Goal: Task Accomplishment & Management: Manage account settings

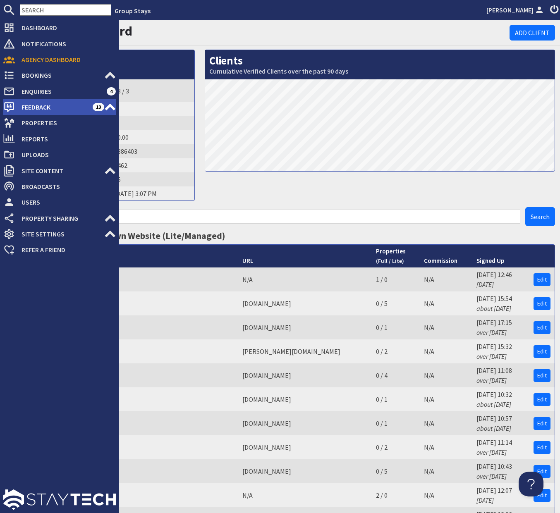
click at [54, 108] on span "Feedback" at bounding box center [54, 107] width 78 height 13
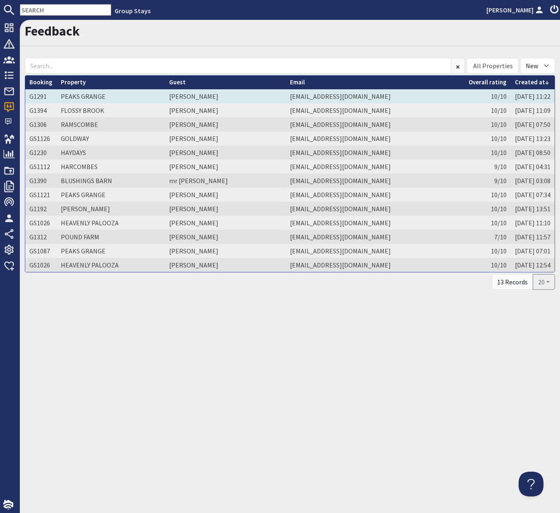
click at [103, 94] on td "PEAKS GRANGE" at bounding box center [111, 96] width 108 height 14
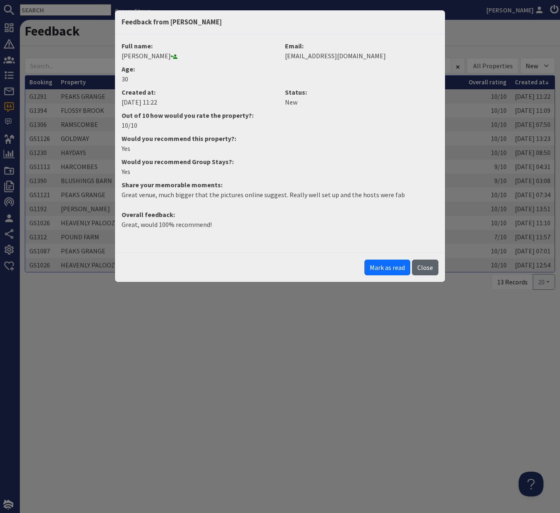
click at [427, 268] on button "Close" at bounding box center [425, 268] width 26 height 16
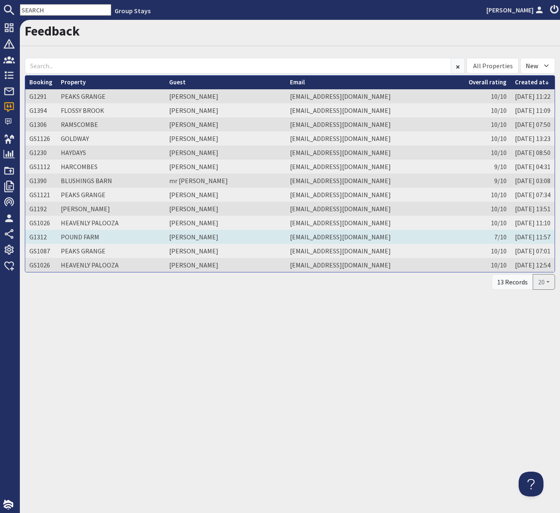
click at [388, 232] on td "chanaz1@hotmail.com" at bounding box center [375, 237] width 179 height 14
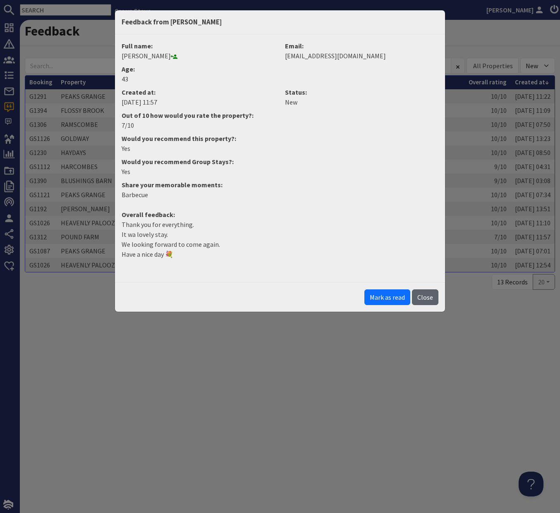
click at [428, 295] on button "Close" at bounding box center [425, 298] width 26 height 16
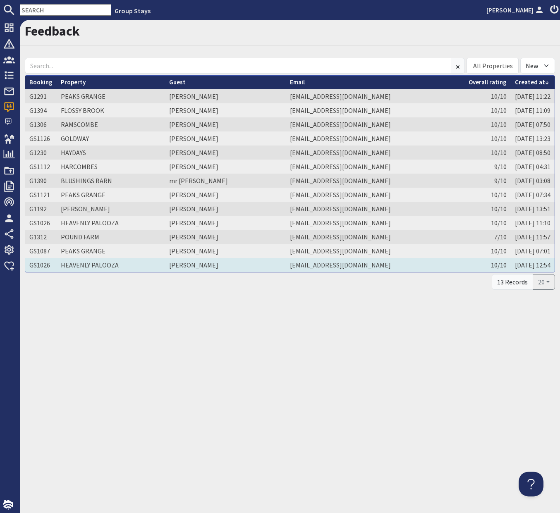
click at [241, 263] on td "Mr Richard Mant" at bounding box center [225, 265] width 121 height 14
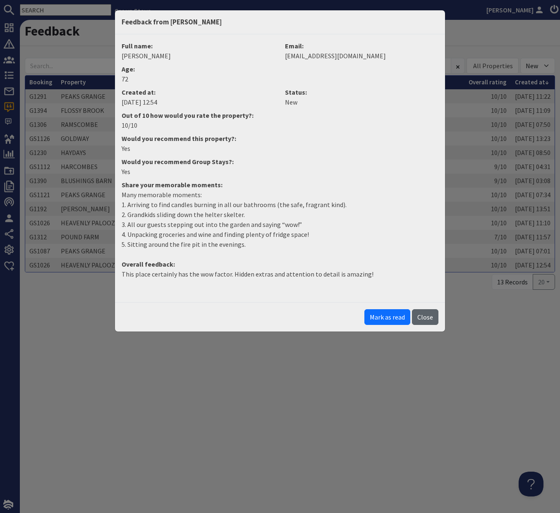
click at [434, 319] on button "Close" at bounding box center [425, 317] width 26 height 16
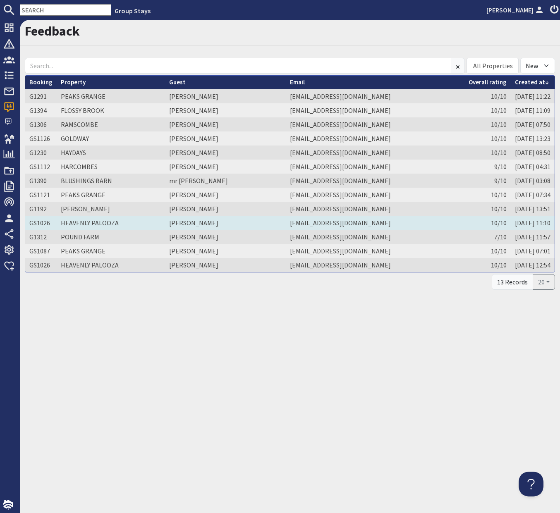
click at [72, 219] on link "HEAVENLY PALOOZA" at bounding box center [90, 223] width 58 height 8
click at [377, 220] on td "caromant@btinternet.com" at bounding box center [375, 223] width 179 height 14
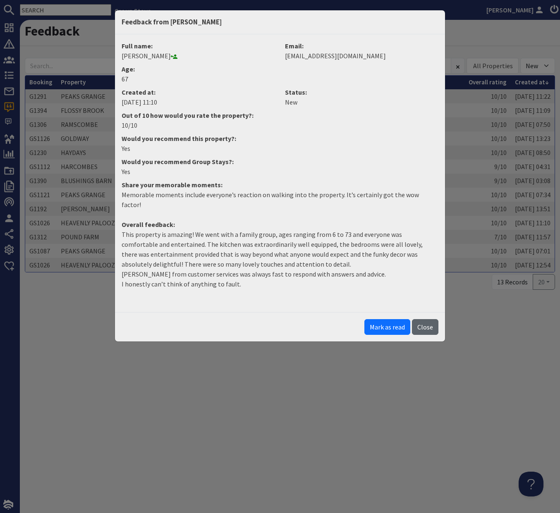
click at [426, 319] on button "Close" at bounding box center [425, 327] width 26 height 16
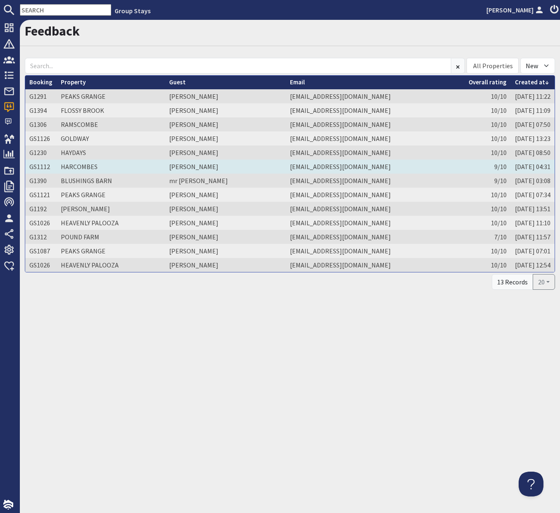
click at [423, 169] on td "a5her@hotmail.com" at bounding box center [375, 167] width 179 height 14
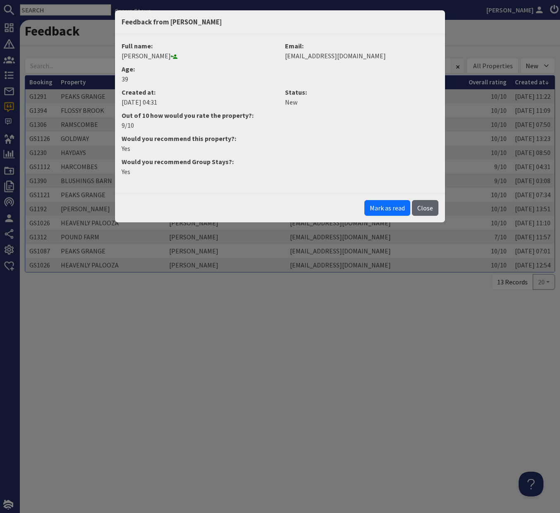
click at [430, 206] on button "Close" at bounding box center [425, 208] width 26 height 16
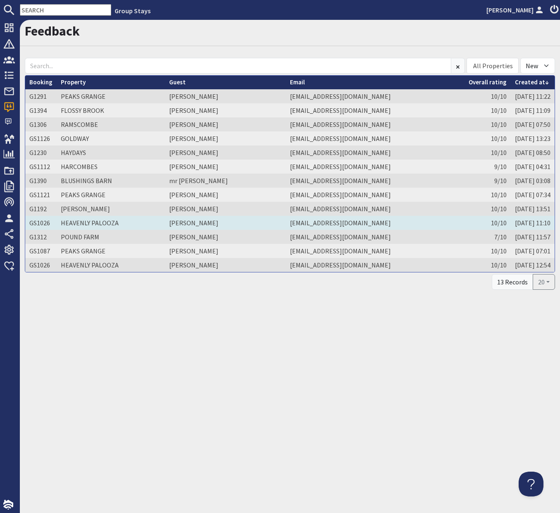
click at [428, 221] on td "caromant@btinternet.com" at bounding box center [375, 223] width 179 height 14
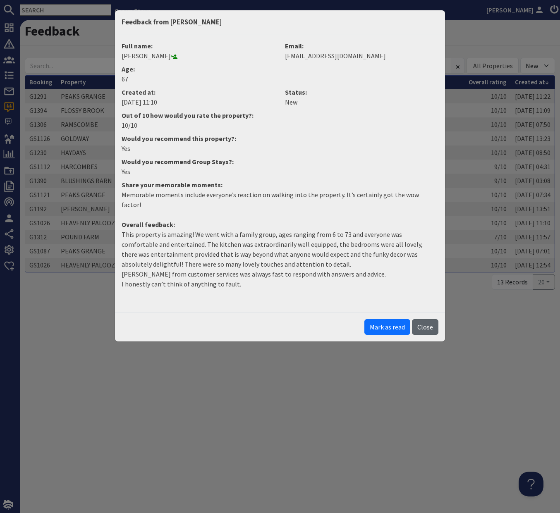
click at [431, 319] on button "Close" at bounding box center [425, 327] width 26 height 16
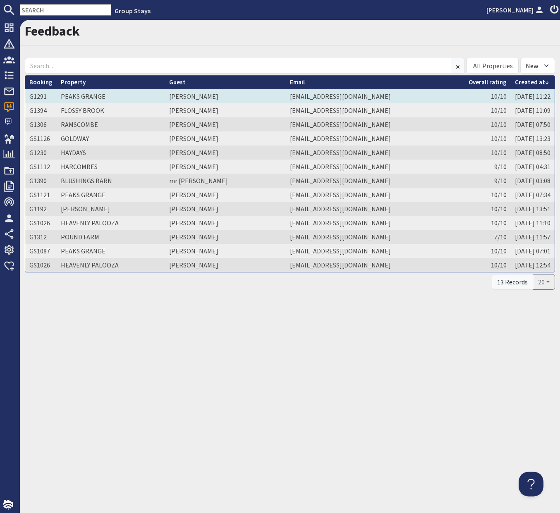
click at [365, 95] on td "indianacoral@hotmail.co.uk" at bounding box center [375, 96] width 179 height 14
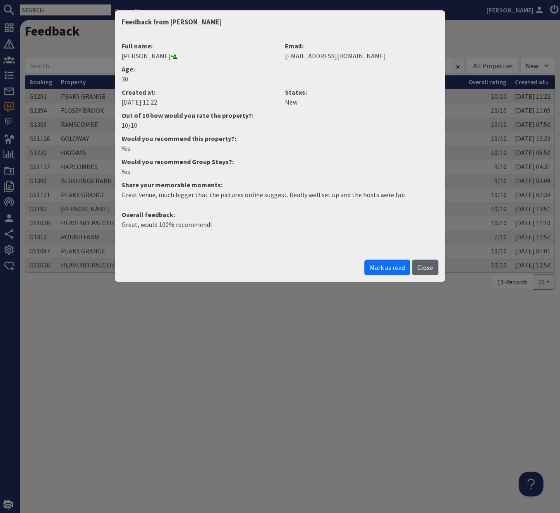
click at [417, 268] on button "Close" at bounding box center [425, 268] width 26 height 16
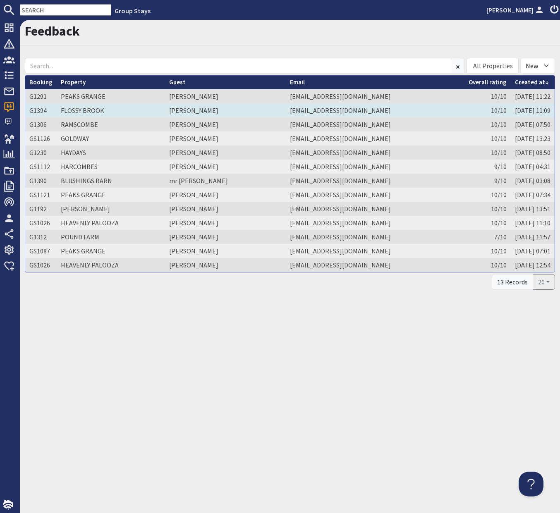
click at [255, 114] on td "Hannah Forsyth" at bounding box center [225, 110] width 121 height 14
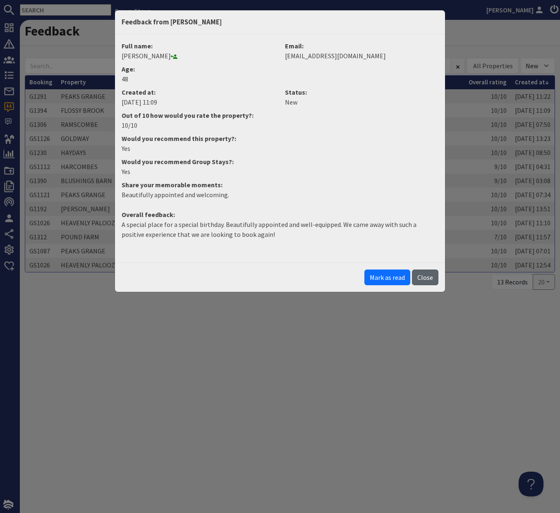
click at [427, 278] on button "Close" at bounding box center [425, 278] width 26 height 16
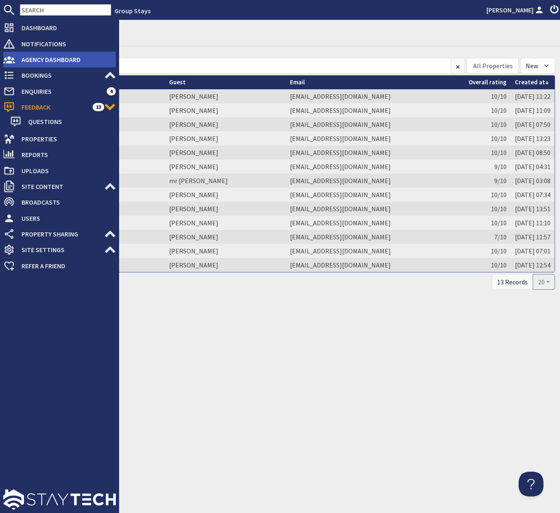
click at [40, 67] on li "Agency Dashboard" at bounding box center [59, 60] width 113 height 16
click at [40, 59] on span "Agency Dashboard" at bounding box center [65, 59] width 101 height 13
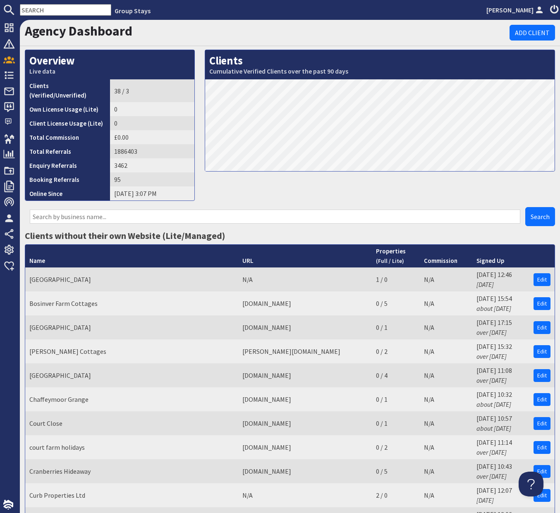
click at [71, 210] on input "text" at bounding box center [275, 217] width 491 height 14
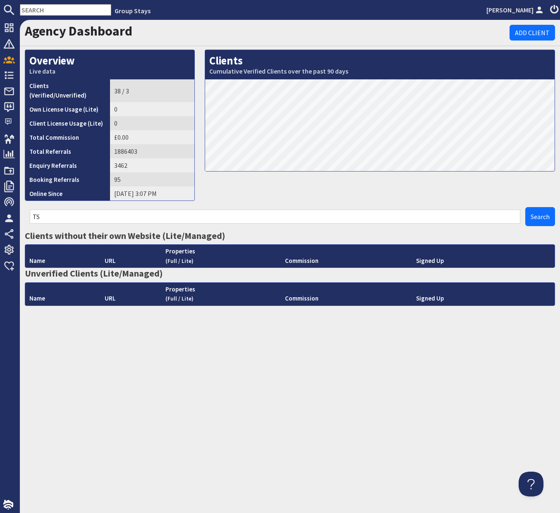
type input "T"
type input "B"
type input "P"
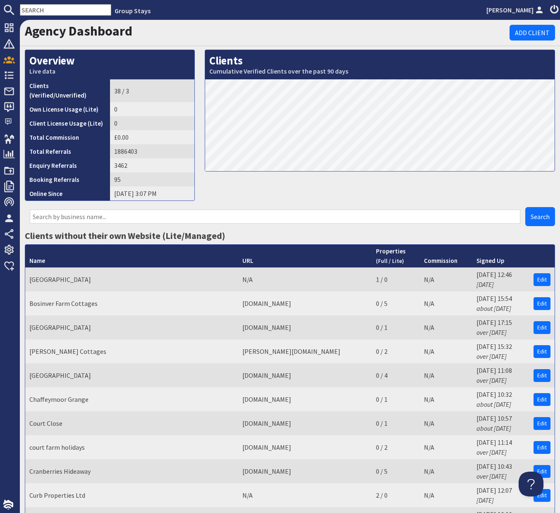
type input "a"
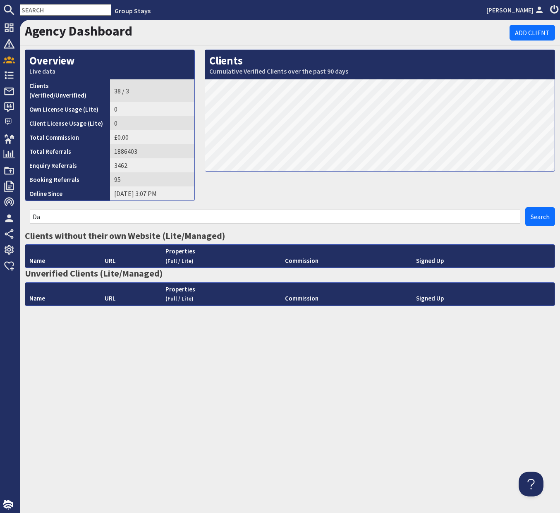
type input "D"
type input "B"
type input "R"
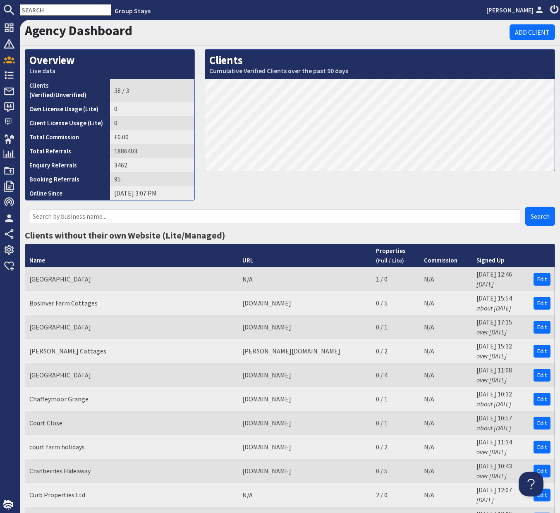
scroll to position [1, 0]
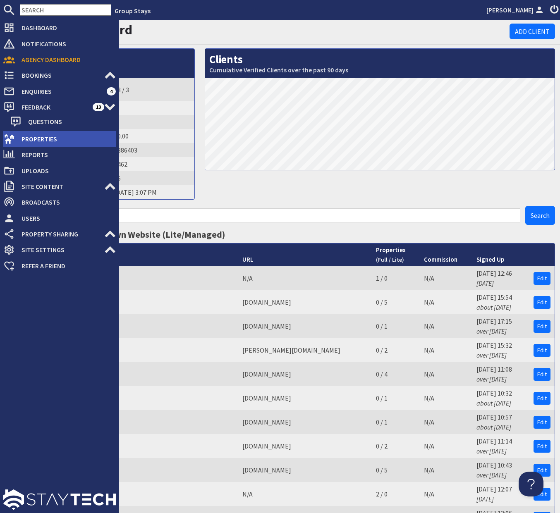
click at [50, 139] on span "Properties" at bounding box center [65, 138] width 101 height 13
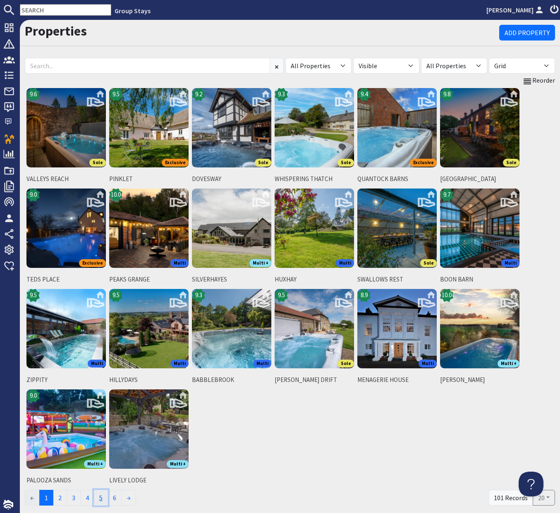
click at [106, 494] on link "5" at bounding box center [101, 498] width 14 height 16
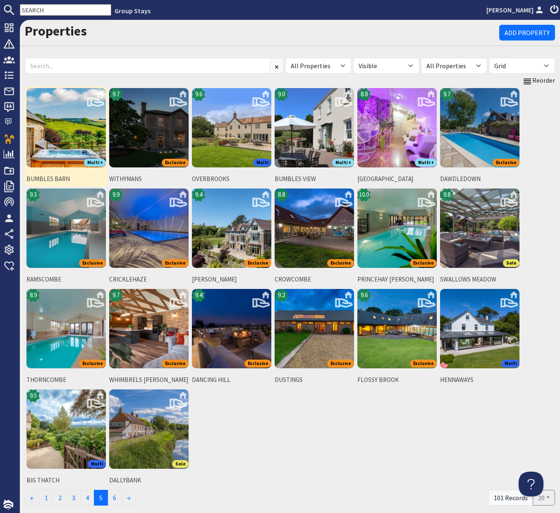
click at [47, 130] on img at bounding box center [65, 127] width 79 height 79
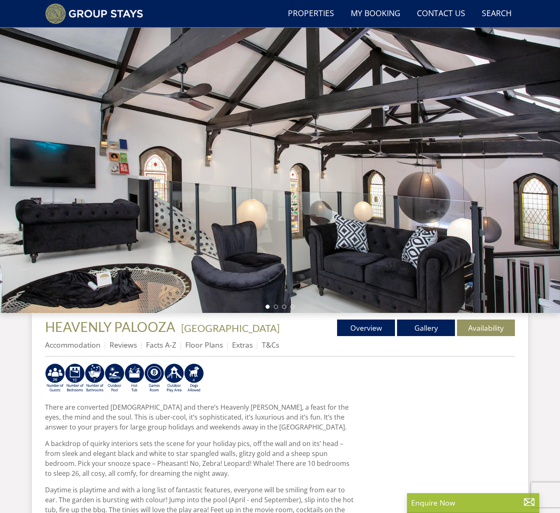
scroll to position [34, 0]
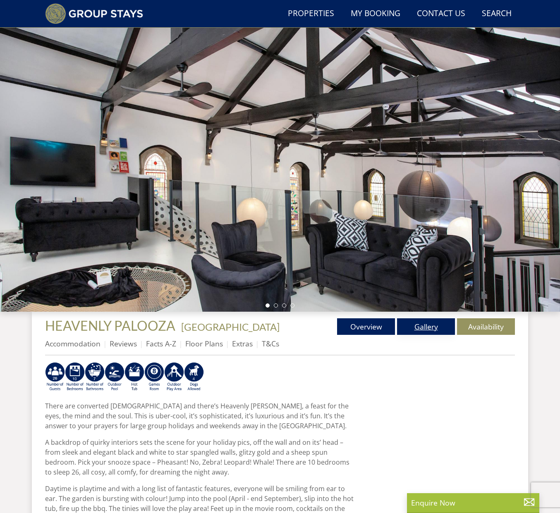
click at [444, 325] on link "Gallery" at bounding box center [426, 327] width 58 height 17
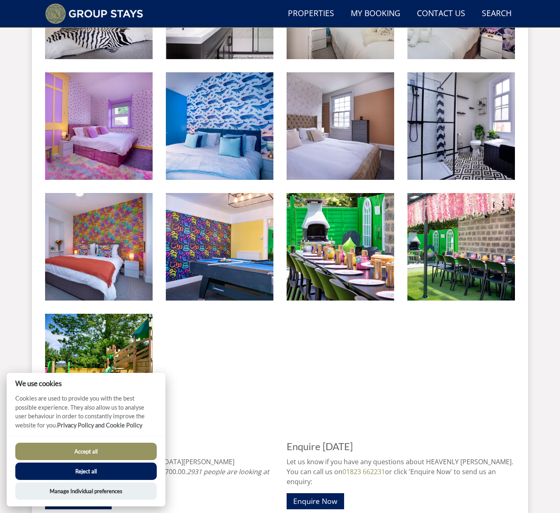
scroll to position [1256, 0]
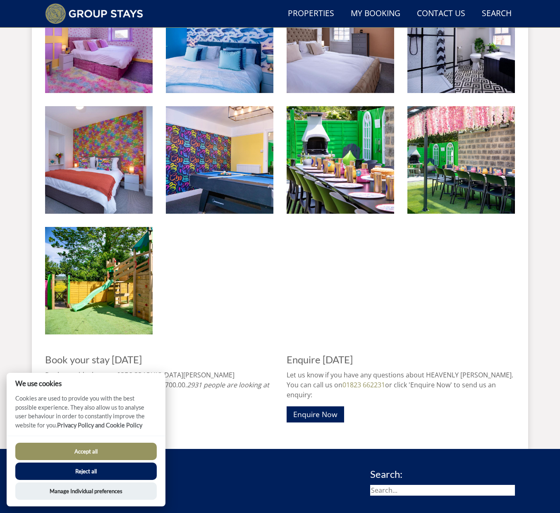
click at [103, 449] on button "Accept all" at bounding box center [85, 451] width 141 height 17
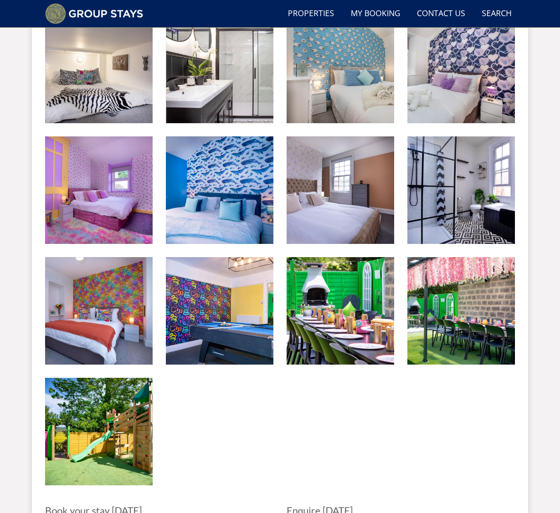
scroll to position [1117, 0]
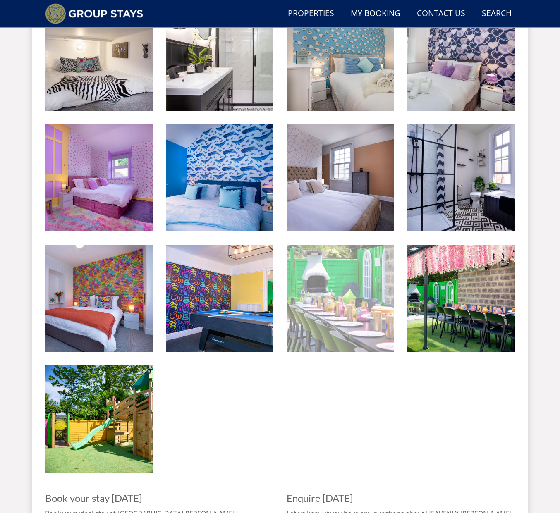
click at [365, 304] on img at bounding box center [341, 299] width 108 height 108
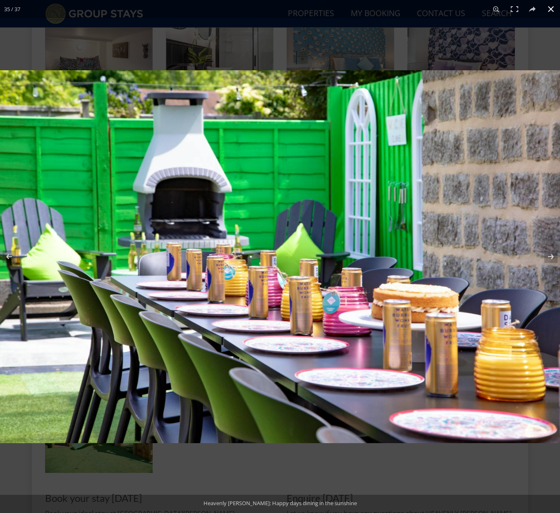
click at [548, 14] on button at bounding box center [551, 9] width 18 height 18
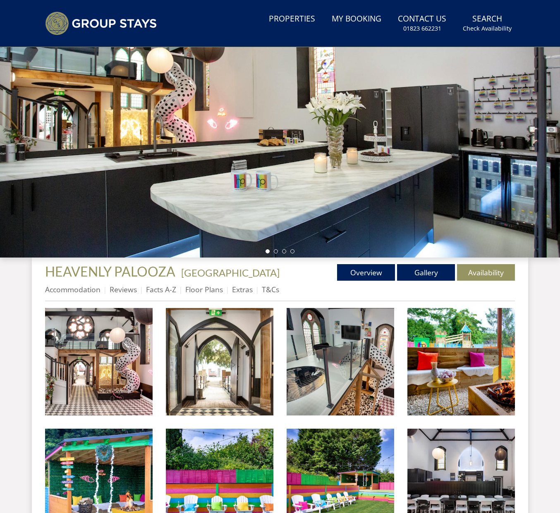
scroll to position [0, 0]
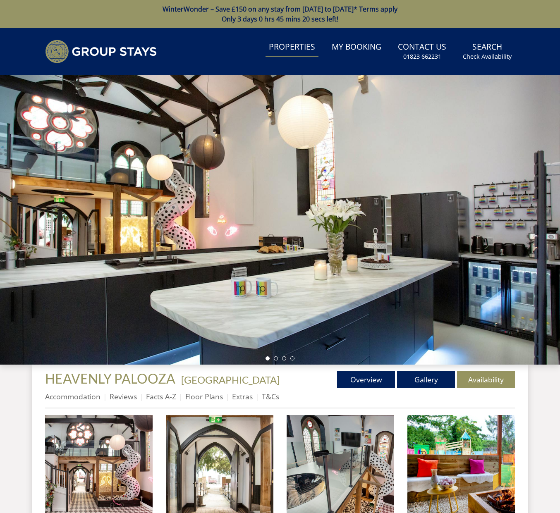
click at [301, 55] on link "Properties" at bounding box center [292, 47] width 53 height 19
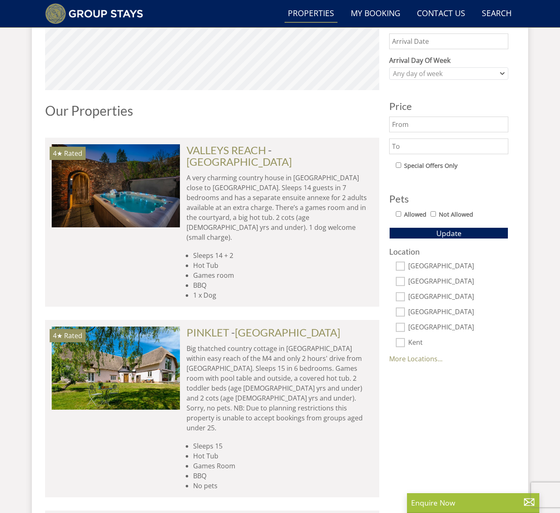
scroll to position [484, 0]
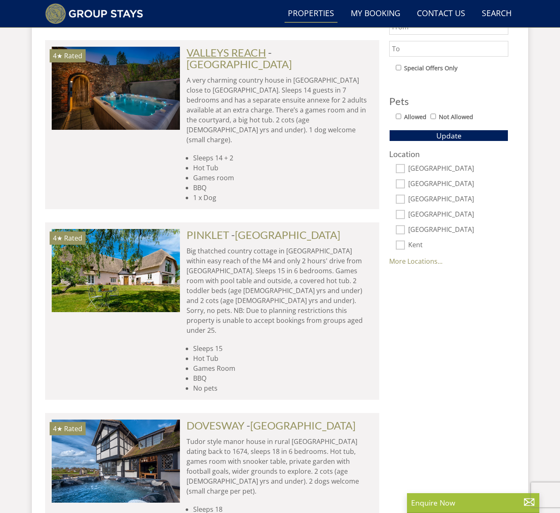
click at [250, 52] on link "VALLEYS REACH" at bounding box center [226, 52] width 79 height 12
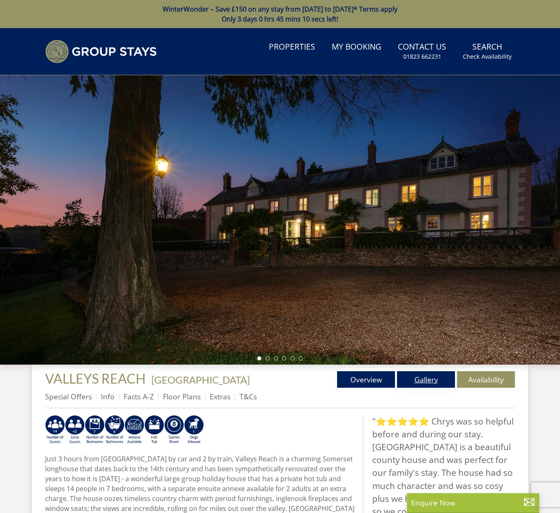
click at [410, 378] on link "Gallery" at bounding box center [426, 379] width 58 height 17
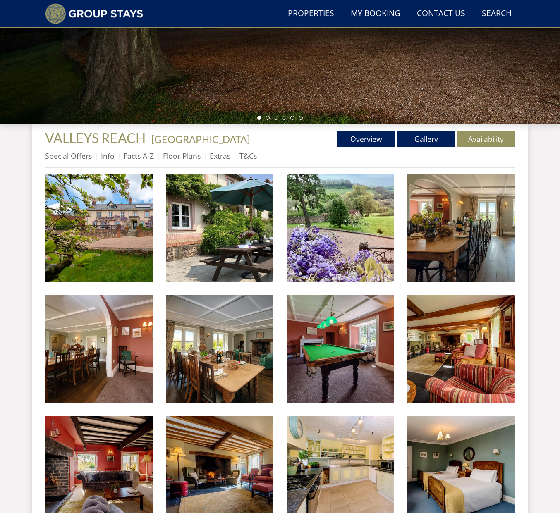
scroll to position [231, 0]
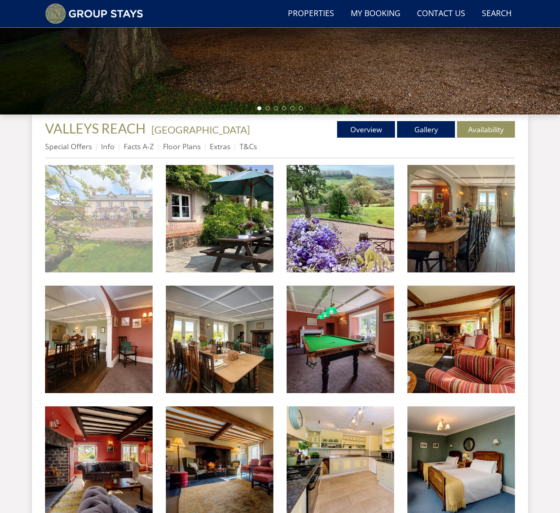
click at [96, 223] on img at bounding box center [99, 219] width 108 height 108
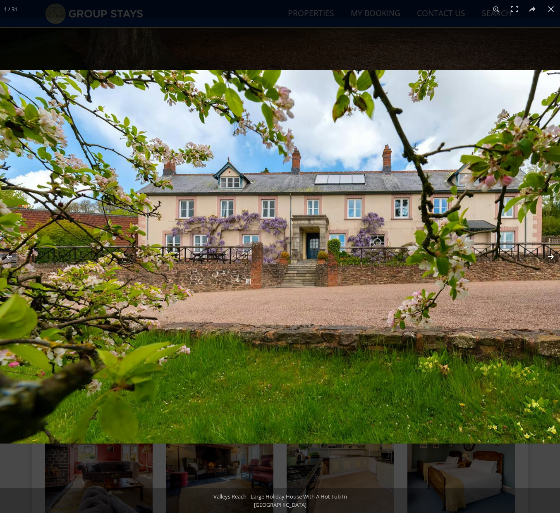
click at [556, 258] on button at bounding box center [545, 256] width 29 height 41
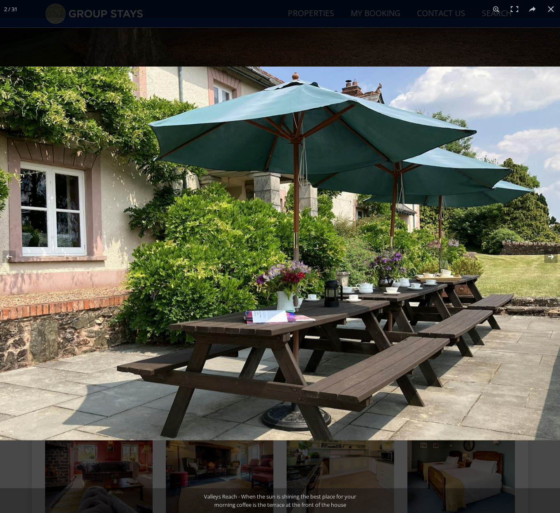
click at [556, 258] on button at bounding box center [545, 256] width 29 height 41
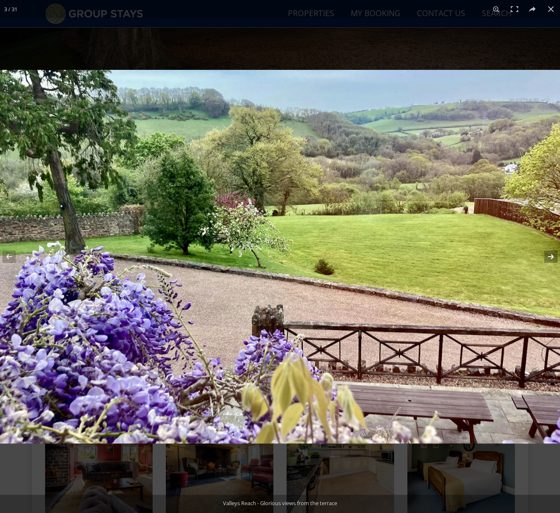
click at [556, 258] on button at bounding box center [545, 256] width 29 height 41
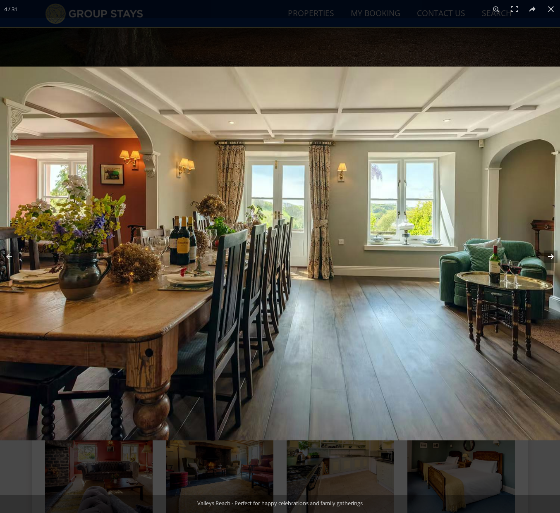
click at [556, 258] on button at bounding box center [545, 256] width 29 height 41
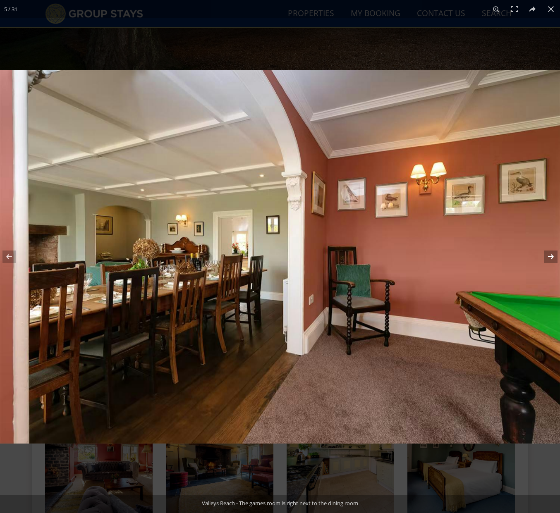
click at [556, 258] on button at bounding box center [545, 256] width 29 height 41
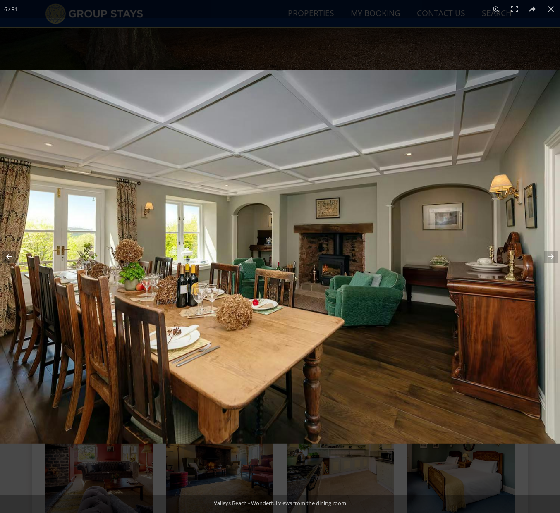
click at [6, 258] on button at bounding box center [14, 256] width 29 height 41
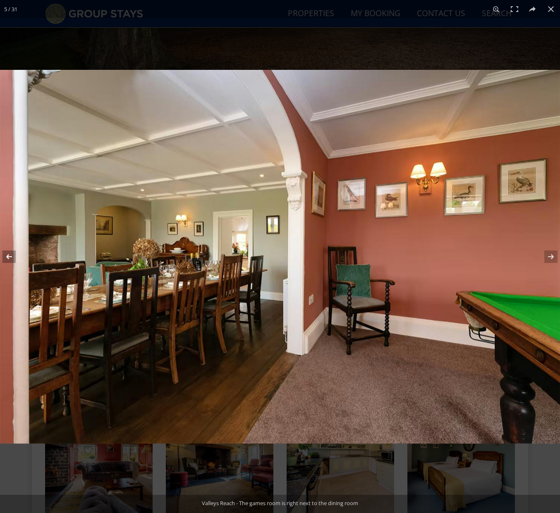
click at [6, 258] on button at bounding box center [14, 256] width 29 height 41
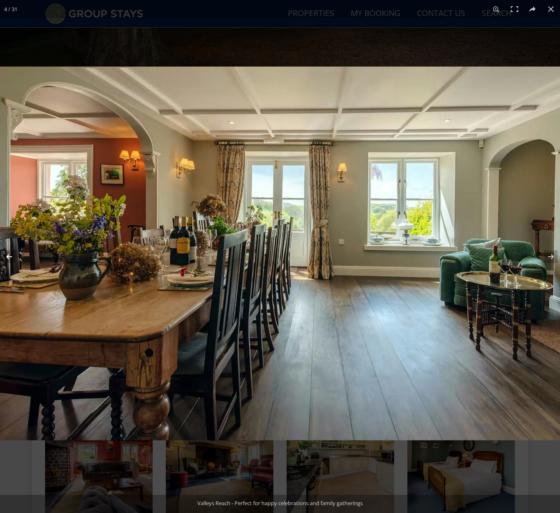
click at [6, 258] on button at bounding box center [14, 256] width 29 height 41
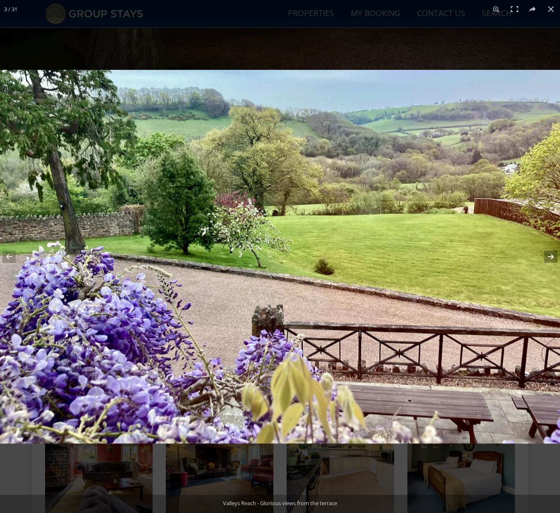
click at [551, 254] on button at bounding box center [545, 256] width 29 height 41
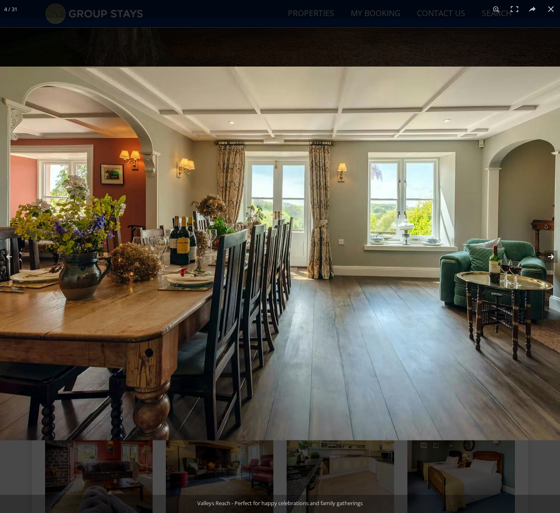
click at [551, 254] on button at bounding box center [545, 256] width 29 height 41
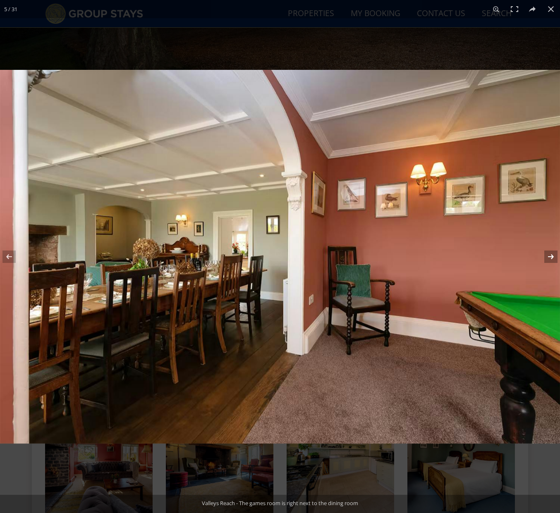
click at [551, 254] on button at bounding box center [545, 256] width 29 height 41
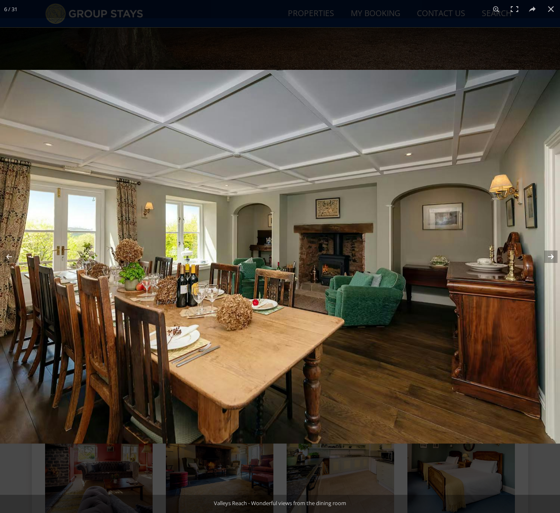
click at [551, 254] on button at bounding box center [545, 256] width 29 height 41
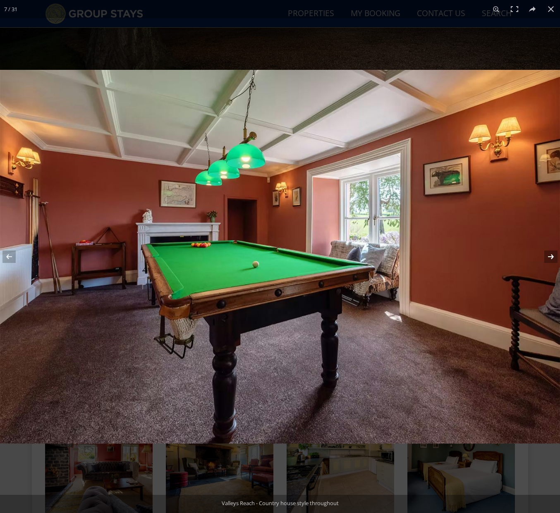
click at [551, 254] on button at bounding box center [545, 256] width 29 height 41
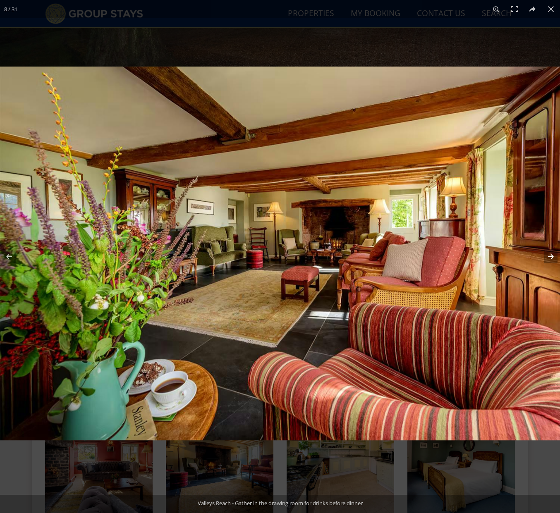
click at [551, 254] on button at bounding box center [545, 256] width 29 height 41
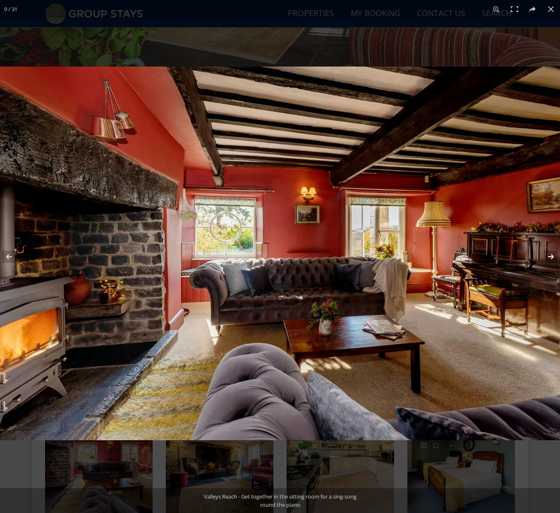
click at [551, 254] on button at bounding box center [545, 256] width 29 height 41
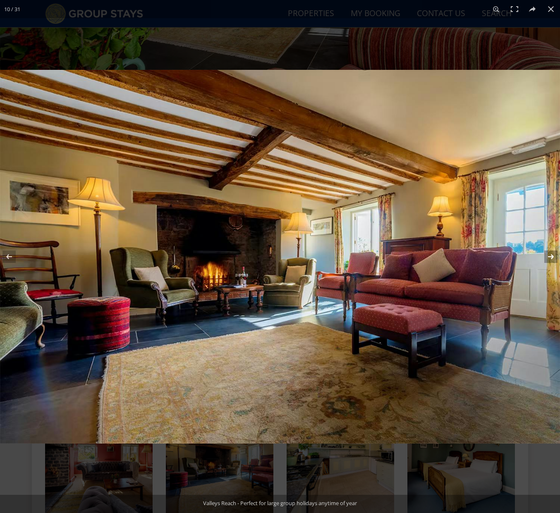
click at [551, 254] on button at bounding box center [545, 256] width 29 height 41
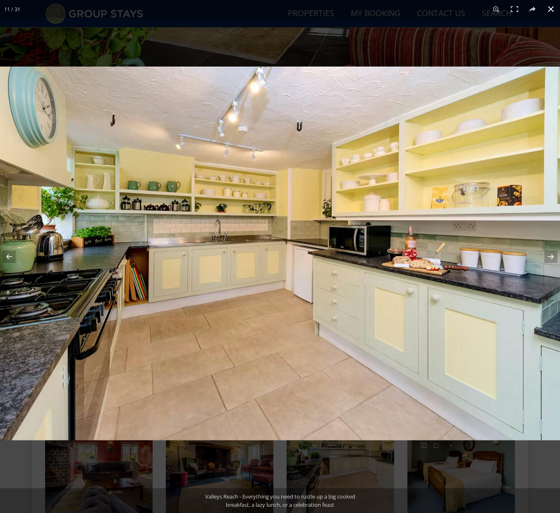
scroll to position [227, 0]
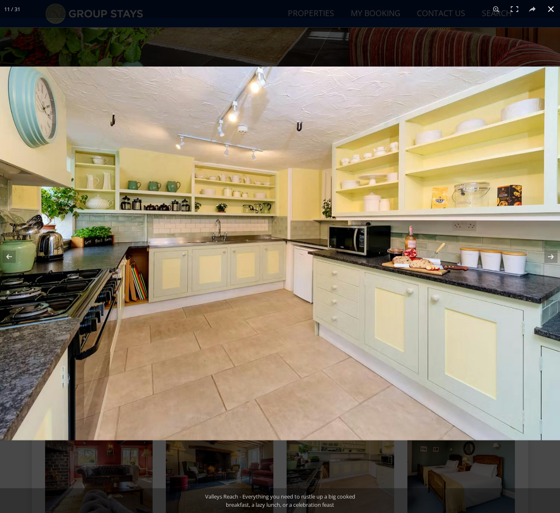
click at [548, 10] on button at bounding box center [551, 9] width 18 height 18
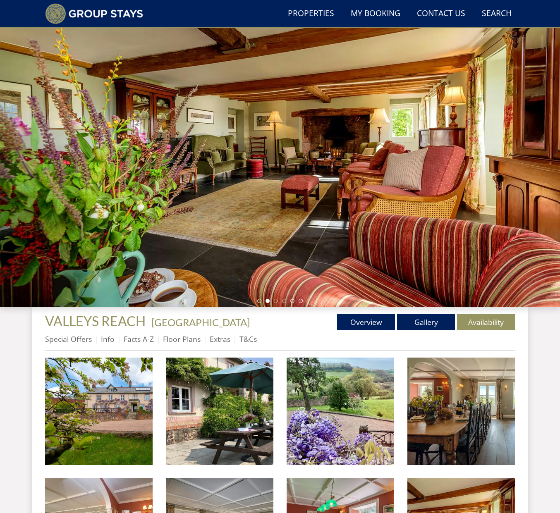
scroll to position [0, 0]
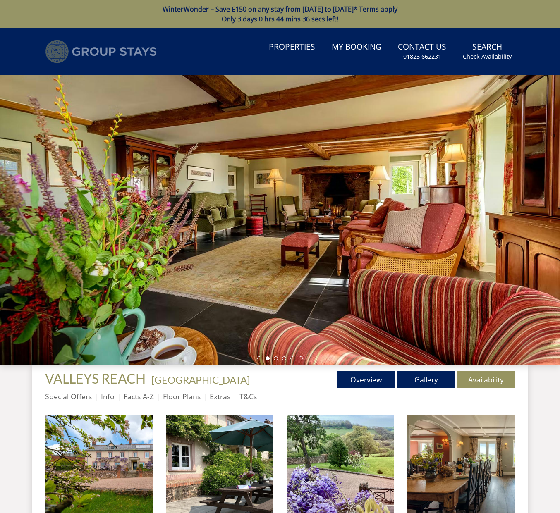
click at [61, 46] on img at bounding box center [101, 52] width 112 height 24
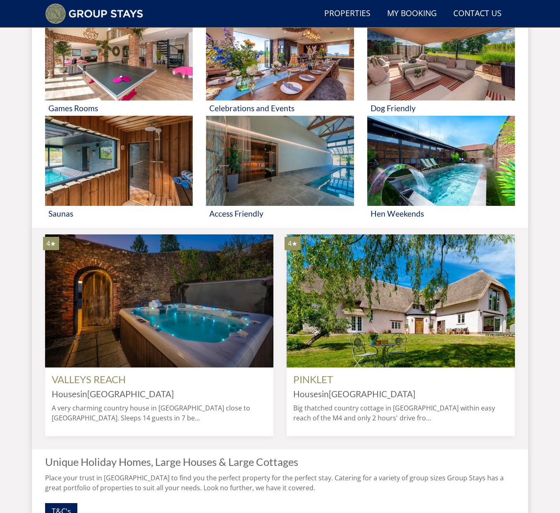
scroll to position [482, 0]
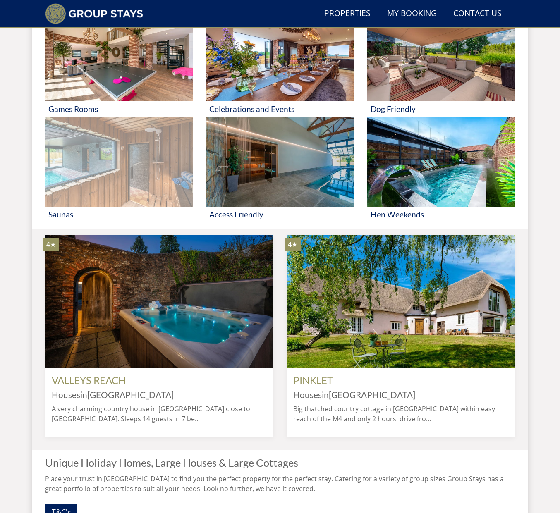
click at [157, 182] on img at bounding box center [119, 162] width 148 height 90
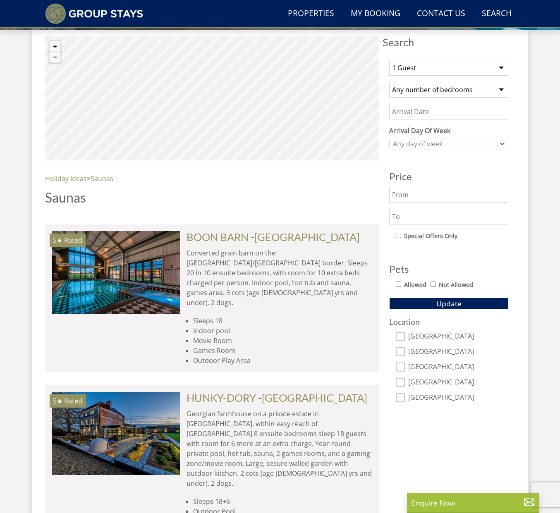
scroll to position [316, 0]
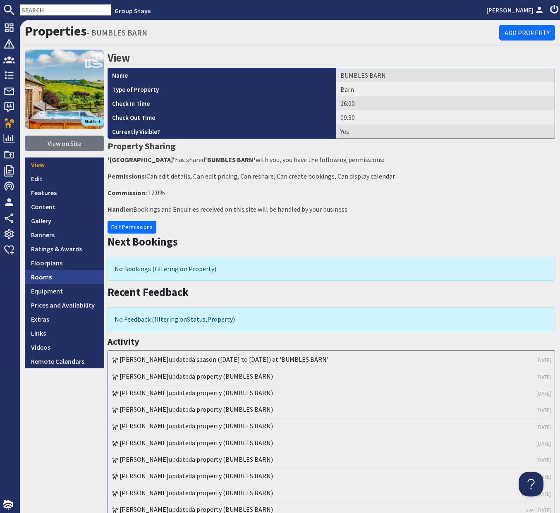
click at [62, 279] on link "Rooms" at bounding box center [64, 277] width 79 height 14
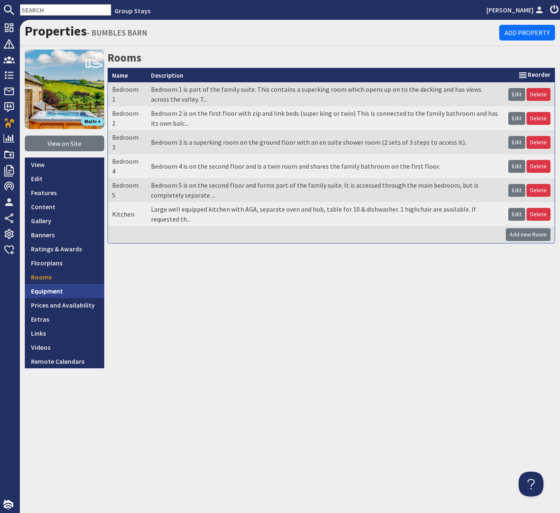
click at [56, 286] on link "Equipment" at bounding box center [64, 291] width 79 height 14
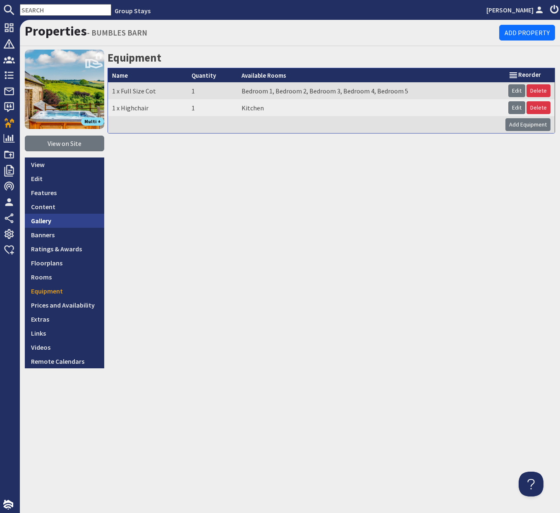
click at [61, 223] on link "Gallery" at bounding box center [64, 221] width 79 height 14
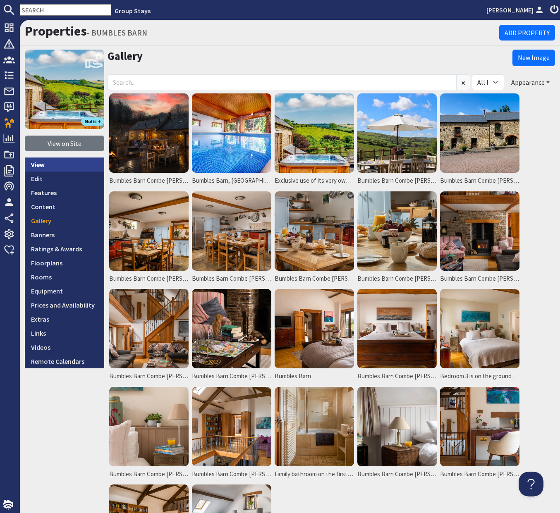
click at [55, 170] on link "View" at bounding box center [64, 165] width 79 height 14
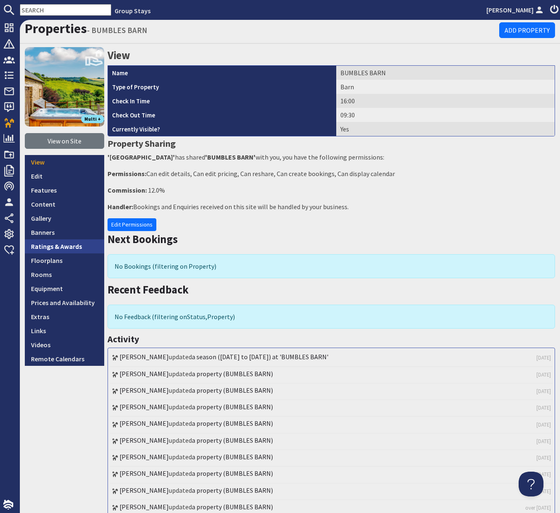
click at [69, 243] on link "Ratings & Awards" at bounding box center [64, 246] width 79 height 14
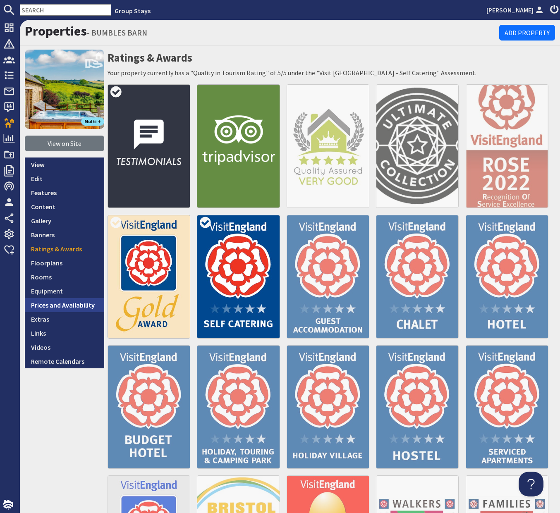
click at [61, 308] on link "Prices and Availability" at bounding box center [64, 305] width 79 height 14
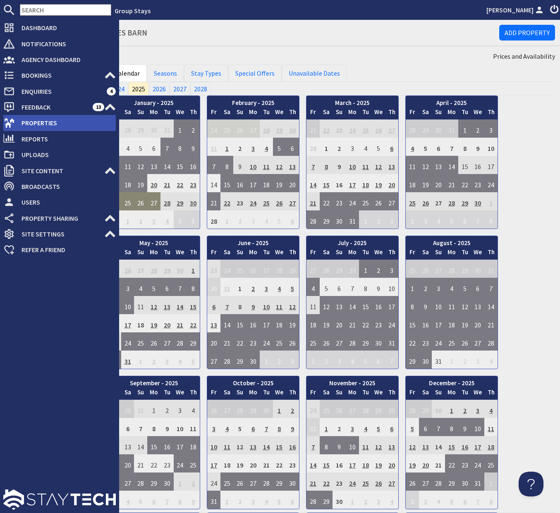
click at [31, 126] on span "Properties" at bounding box center [65, 122] width 101 height 13
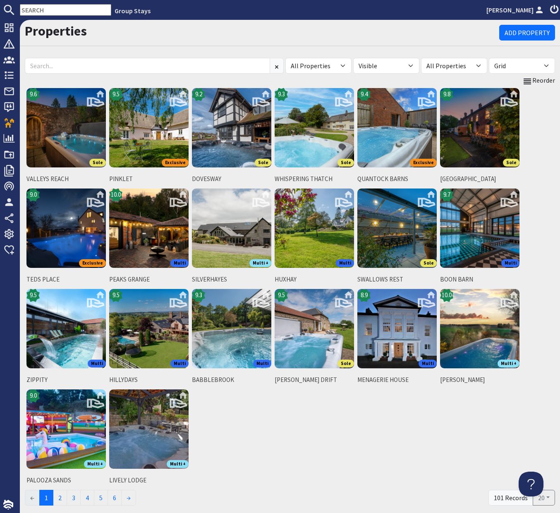
scroll to position [0, 0]
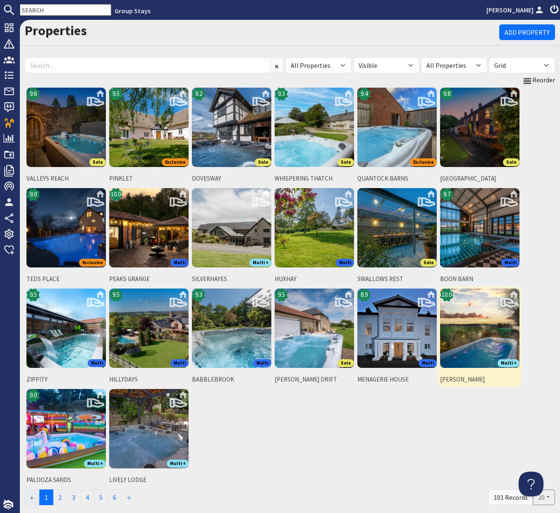
click at [495, 324] on img at bounding box center [479, 328] width 79 height 79
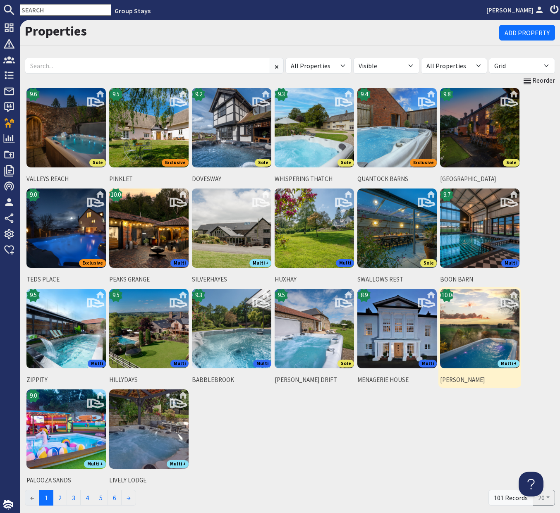
scroll to position [2, 0]
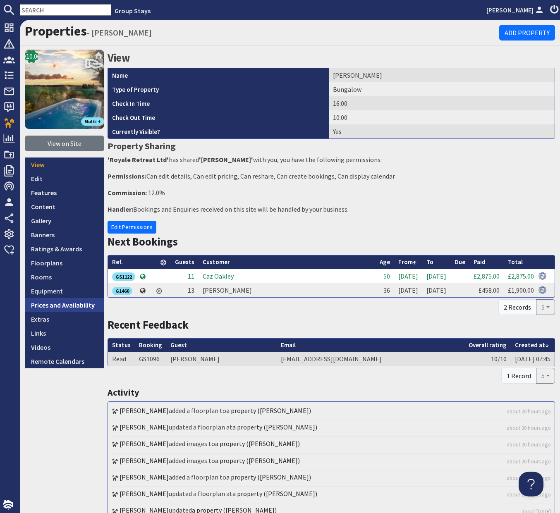
click at [50, 304] on link "Prices and Availability" at bounding box center [64, 305] width 79 height 14
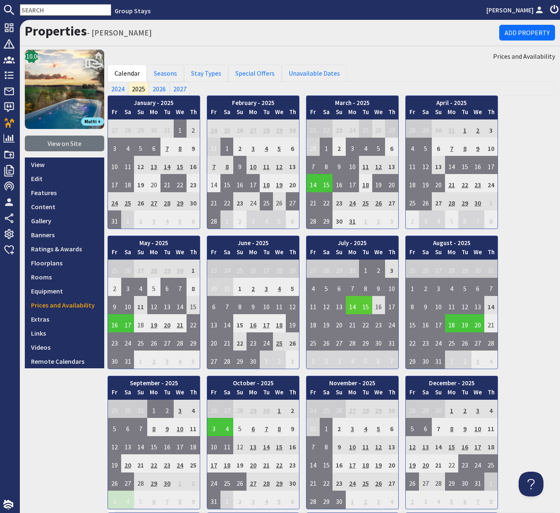
click at [357, 308] on td "14" at bounding box center [352, 305] width 13 height 18
click at [356, 341] on link "View booking" at bounding box center [354, 343] width 43 height 9
click at [312, 289] on td "4" at bounding box center [313, 287] width 13 height 18
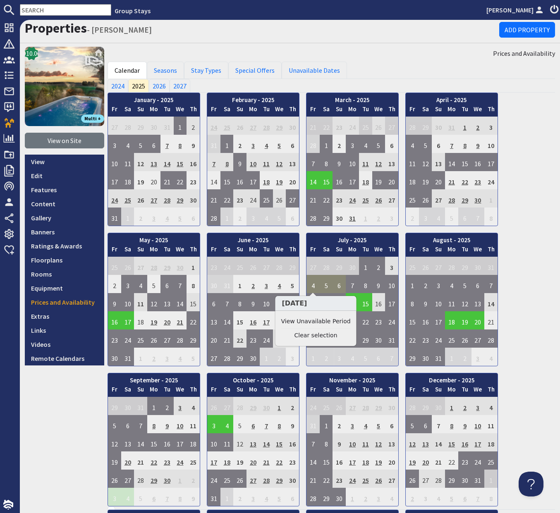
scroll to position [4, 0]
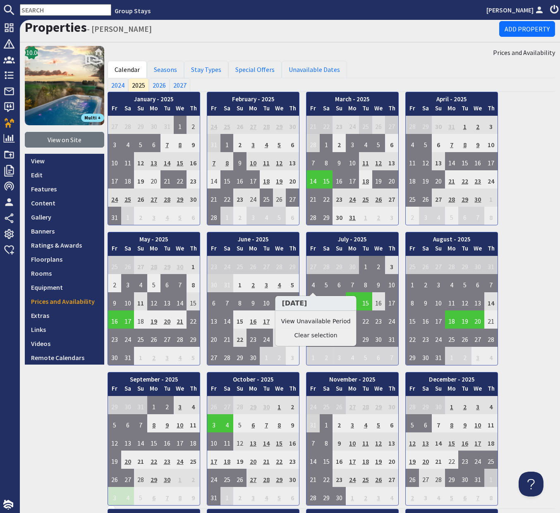
click at [259, 322] on td "16" at bounding box center [253, 320] width 13 height 18
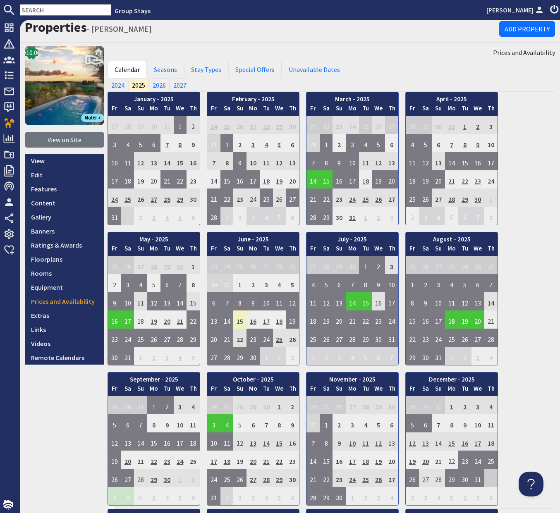
click at [242, 322] on td "15" at bounding box center [239, 320] width 13 height 18
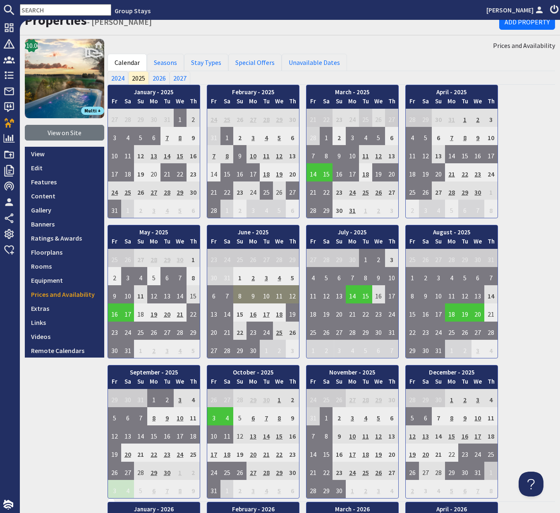
scroll to position [7, 0]
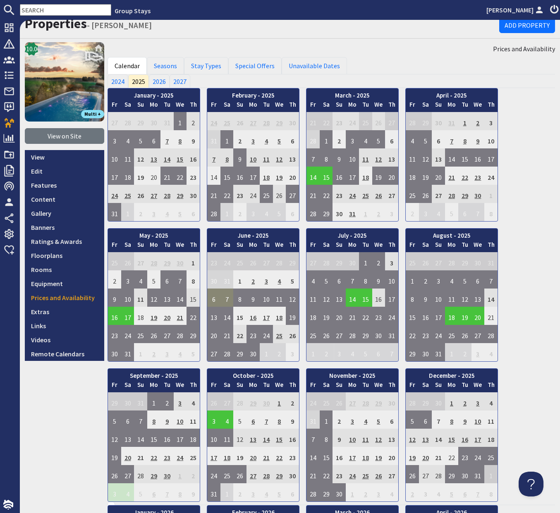
click at [220, 300] on td "7" at bounding box center [226, 298] width 13 height 18
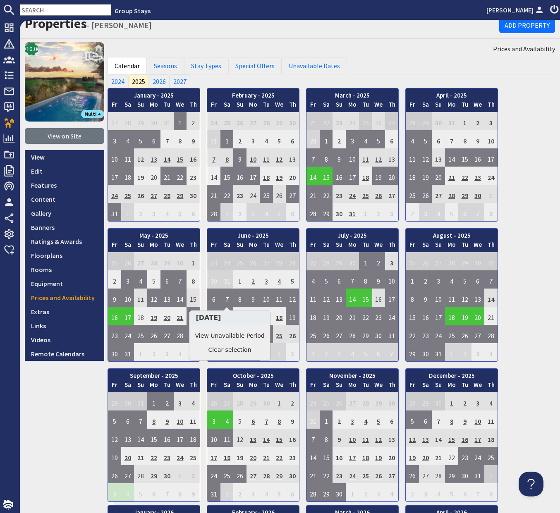
click at [267, 314] on td "17" at bounding box center [266, 316] width 13 height 18
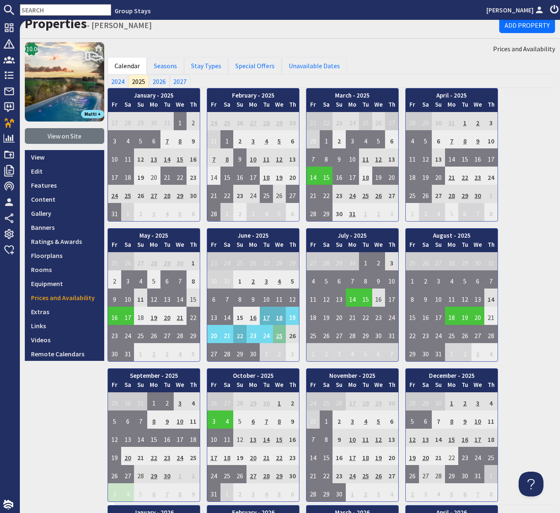
click at [275, 332] on td "25" at bounding box center [279, 334] width 13 height 18
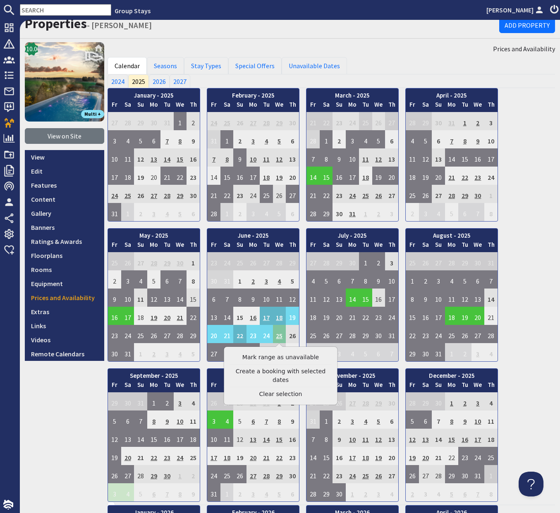
click at [280, 332] on td "25" at bounding box center [279, 334] width 13 height 18
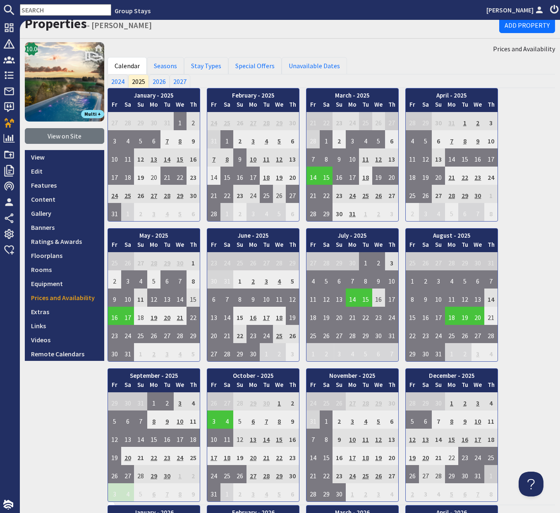
click at [252, 316] on td "16" at bounding box center [253, 316] width 13 height 18
click at [216, 335] on td "20" at bounding box center [213, 334] width 13 height 18
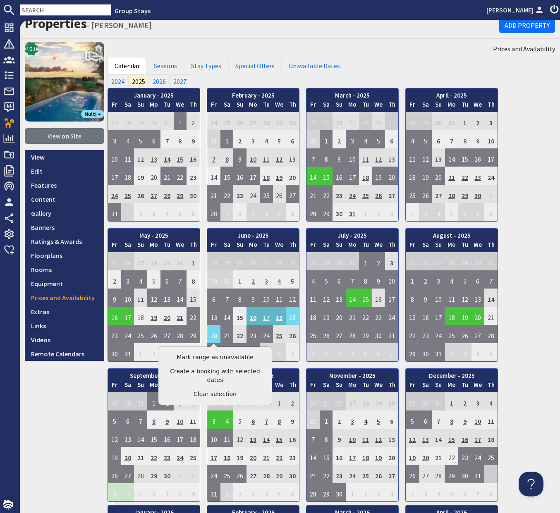
click at [520, 240] on div "January - 2025 Fr Sa Su Mo Tu We Th 27 28 29 30 31 1 2 3 Fr" at bounding box center [332, 295] width 448 height 414
click at [251, 292] on td "9" at bounding box center [253, 298] width 13 height 18
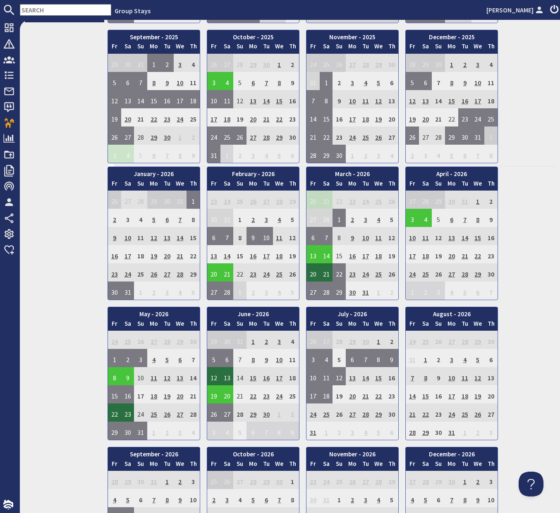
scroll to position [454, 0]
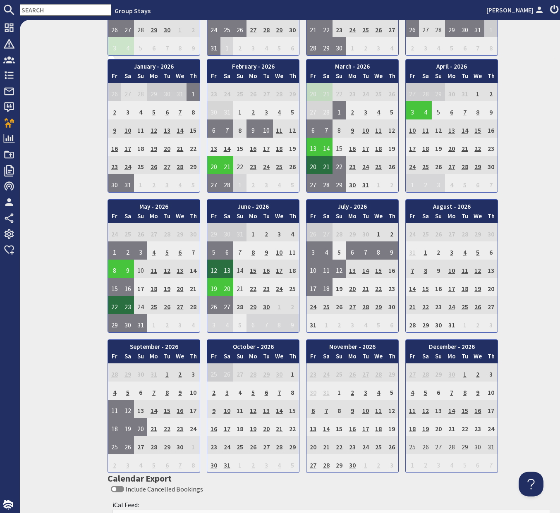
click at [179, 412] on td "16" at bounding box center [180, 409] width 13 height 18
click at [522, 307] on div "January - 2026 Fr Sa Su Mo Tu We Th 26 27 28 29 30 31 1 2 Fr" at bounding box center [332, 266] width 448 height 414
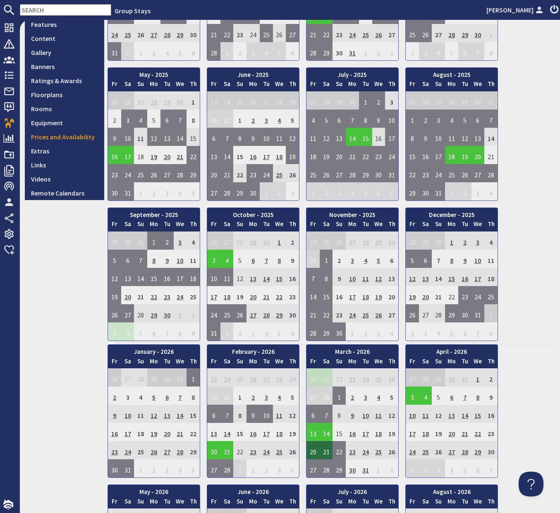
scroll to position [172, 0]
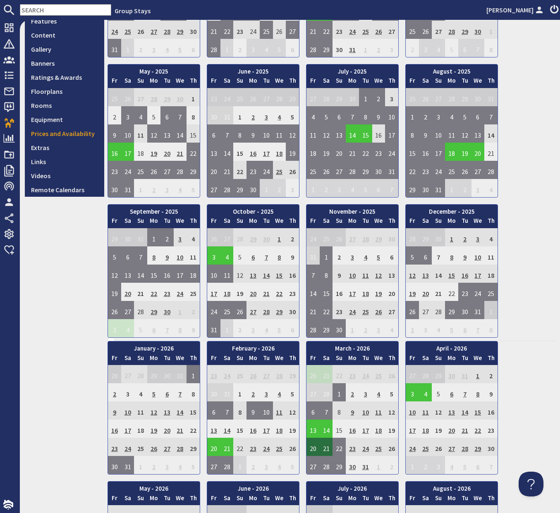
click at [216, 298] on td "17" at bounding box center [213, 292] width 13 height 18
click at [213, 294] on td "17" at bounding box center [213, 292] width 13 height 18
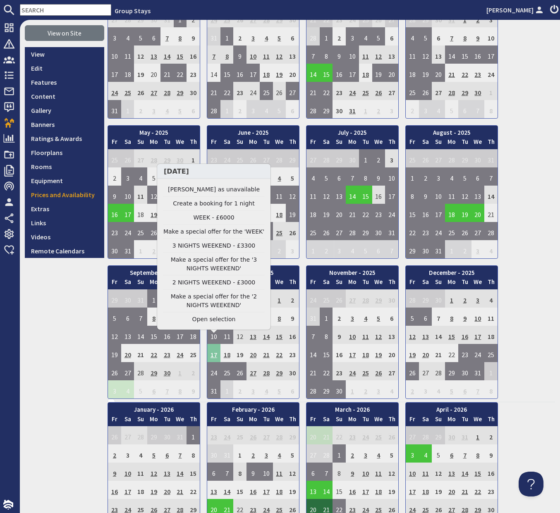
scroll to position [105, 0]
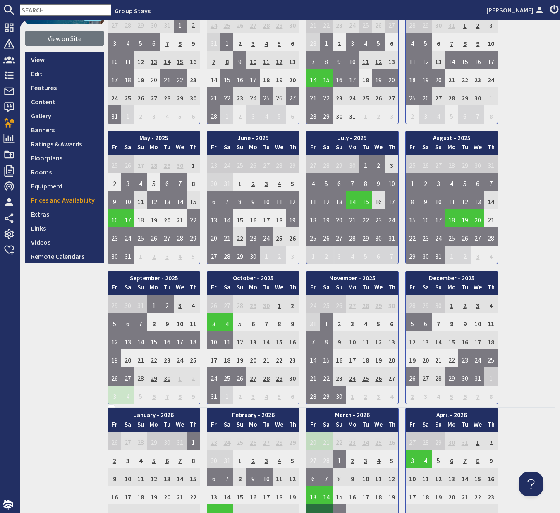
click at [510, 159] on div "January - 2025 Fr Sa Su Mo Tu We Th 27 28 29 30 31 1 2 3 Fr" at bounding box center [332, 197] width 448 height 414
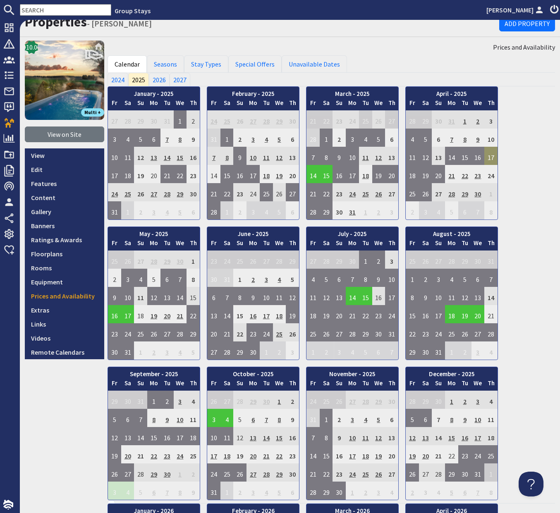
scroll to position [0, 0]
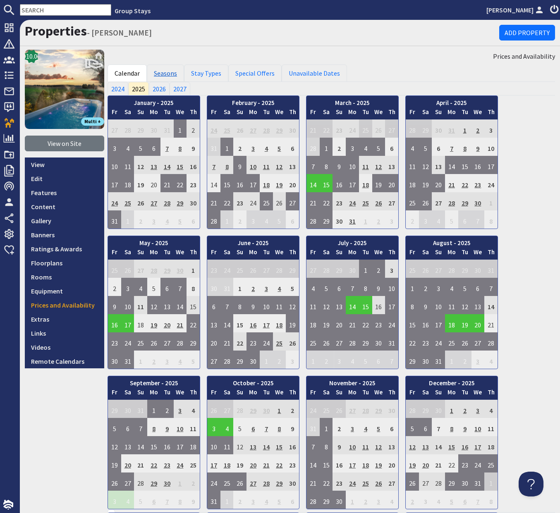
click at [154, 74] on link "Seasons" at bounding box center [165, 73] width 37 height 17
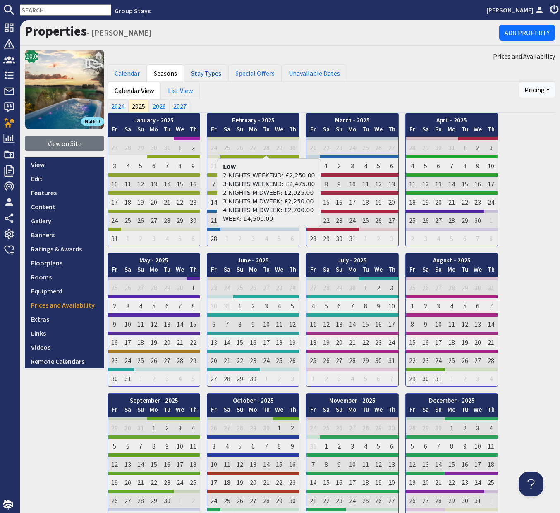
click at [218, 76] on link "Stay Types" at bounding box center [206, 73] width 44 height 17
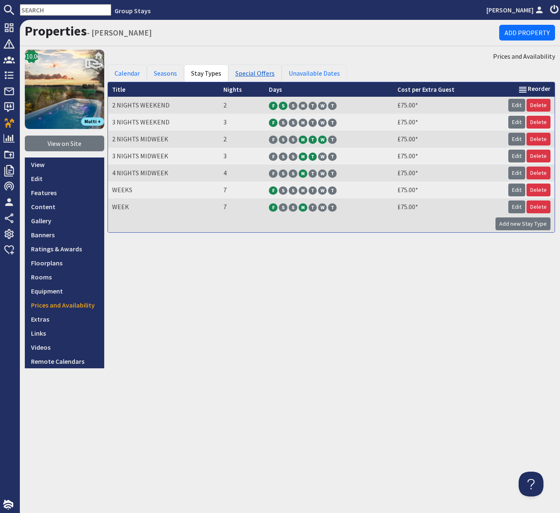
click at [264, 73] on link "Special Offers" at bounding box center [254, 73] width 53 height 17
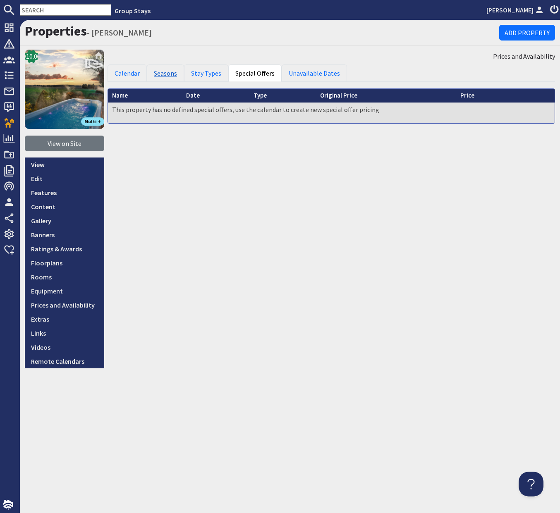
click at [165, 77] on link "Seasons" at bounding box center [165, 73] width 37 height 17
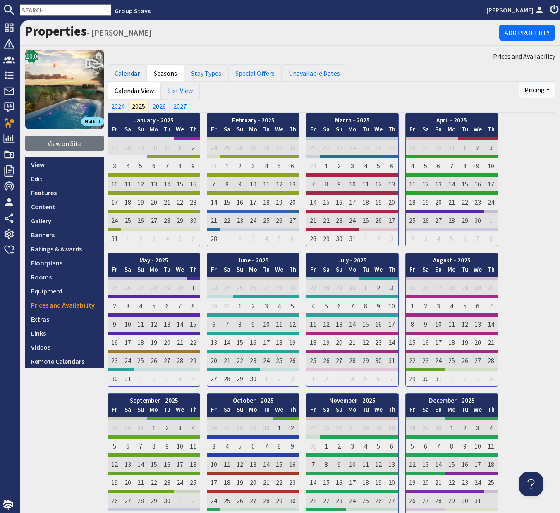
click at [137, 75] on link "Calendar" at bounding box center [127, 73] width 39 height 17
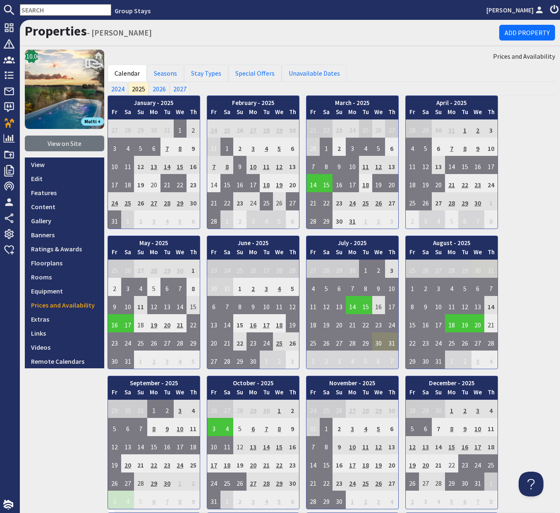
click at [539, 259] on div "January - 2025 Fr Sa Su Mo Tu We Th 27 28 29 30 31 1 2 3 Fr" at bounding box center [332, 303] width 448 height 414
click at [277, 344] on td "25" at bounding box center [279, 342] width 13 height 18
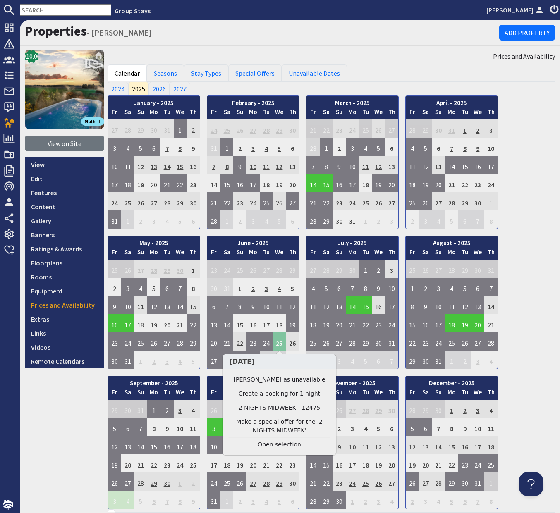
click at [278, 344] on td "25" at bounding box center [279, 342] width 13 height 18
click at [537, 237] on div "January - 2025 Fr Sa Su Mo Tu We Th 27 28 29 30 31 1 2 3 Fr" at bounding box center [332, 303] width 448 height 414
